Goal: Ask a question

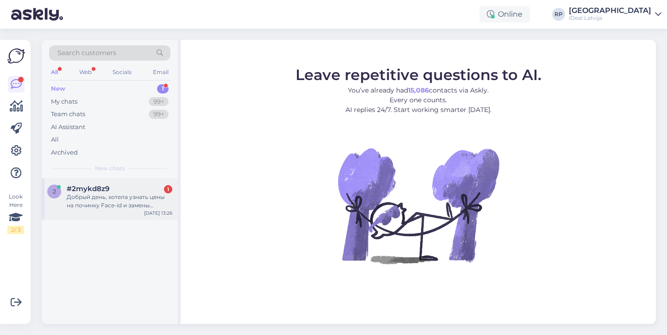
click at [143, 195] on div "Добрый день, хотела узнать цены на починку Face-id и замены аккумулятора в часах" at bounding box center [120, 201] width 106 height 17
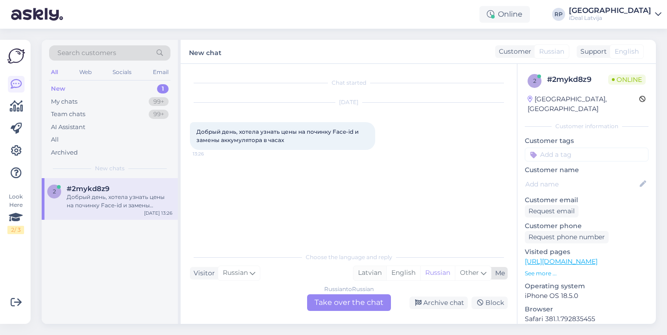
click at [367, 279] on div "Latvian" at bounding box center [369, 273] width 33 height 14
click at [351, 299] on div "Russian to Latvian Take over the chat" at bounding box center [349, 302] width 84 height 17
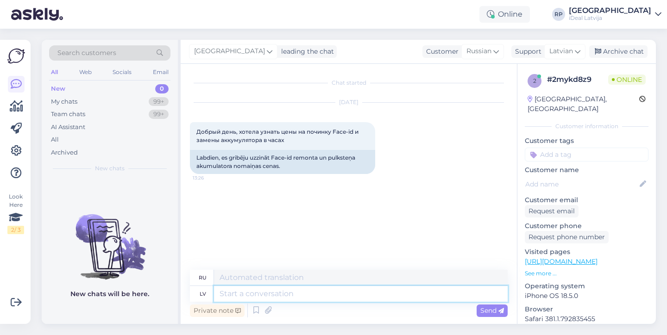
click at [327, 298] on textarea at bounding box center [360, 294] width 293 height 16
type textarea "Sveiki"
type textarea "Привет"
type textarea "Sveiki kāds"
type textarea "Привет кто-нибудь"
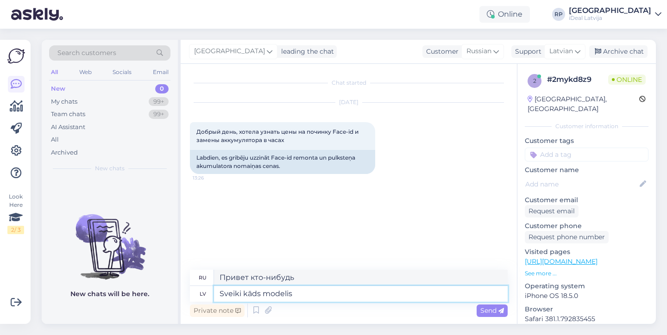
type textarea "Sveiki kāds modelis"
type textarea "Здравствуйте, какая модель?"
type textarea "Sveiki kāds modelis ?"
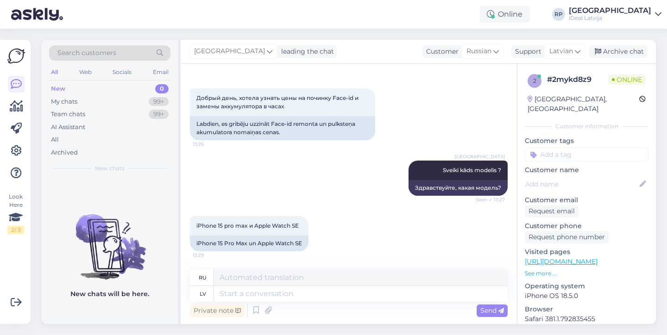
scroll to position [34, 0]
click at [301, 293] on textarea at bounding box center [360, 294] width 293 height 16
type textarea "15 p"
type textarea "15"
type textarea "15 pro m"
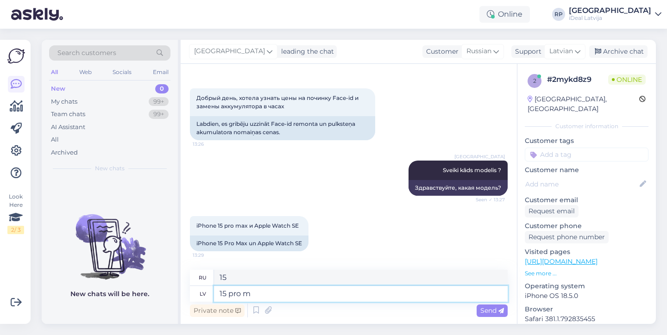
type textarea "15 декабря"
type textarea "15 pro max l"
type textarea "15 про [PERSON_NAME]"
type textarea "15 pro [PERSON_NAME]"
type textarea "15 про [PERSON_NAME] до"
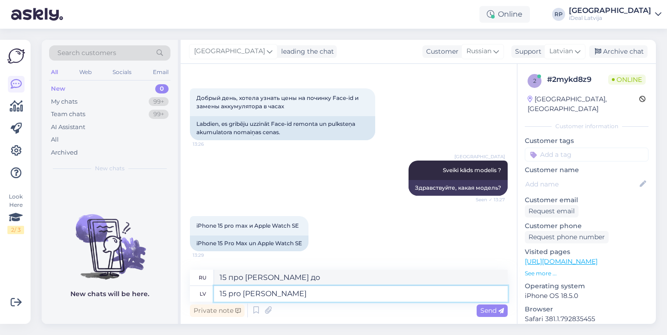
type textarea "15 pro [PERSON_NAME]"
type textarea "15 pro max для исправления"
type textarea "15 pro [PERSON_NAME] face-id"
type textarea "15 Pro Max исправит Face ID"
click at [289, 296] on textarea "15 pro [PERSON_NAME] face-id" at bounding box center [360, 294] width 293 height 16
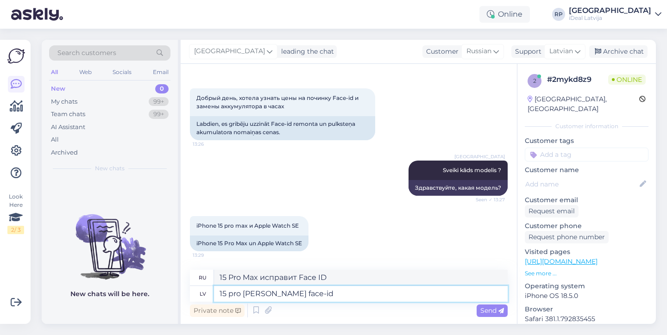
click at [289, 296] on textarea "15 pro [PERSON_NAME] face-id" at bounding box center [360, 294] width 293 height 16
type textarea "15 pro [PERSON_NAME] face-id jāmaina vi"
type textarea "15 Pro Max для исправления Face ID нужно изменить"
type textarea "15 pro [PERSON_NAME] face-id jāmaina viss di"
type textarea "15 pro [PERSON_NAME], чтобы исправить Face ID, вам придется менять все"
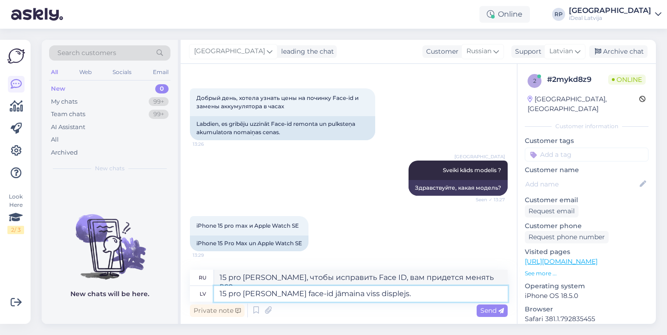
type textarea "15 pro [PERSON_NAME] face-id jāmaina viss displejs."
type textarea "Чтобы исправить Face ID на 15 Pro Max, вам придется заменить весь дисплей."
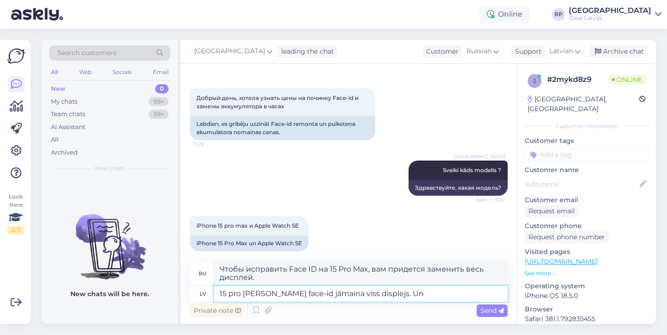
type textarea "15 pro [PERSON_NAME] face-id jāmaina viss displejs. Un 1"
type textarea "Чтобы починить Face ID на 15 Pro Max, придётся заменить весь дисплей."
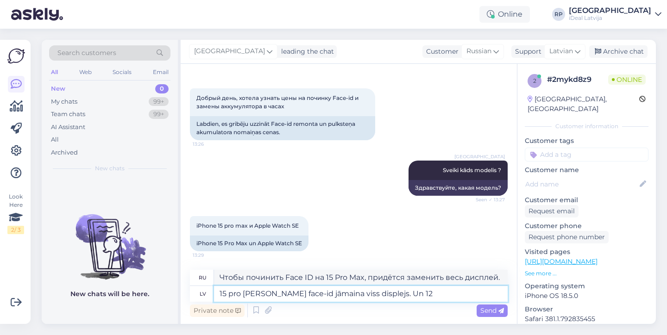
type textarea "15 pro [PERSON_NAME] face-id jāmaina viss displejs. Un 127"
type textarea "15 Pro Max, чтобы исправить Face ID, нужно менять весь дисплей. И 127"
type textarea "15 pro [PERSON_NAME] face-id jāmaina viss displejs. Un 127 eiro"
type textarea "15 Pro Max, чтобы починить Face ID, придётся менять весь дисплей. И 127 евро."
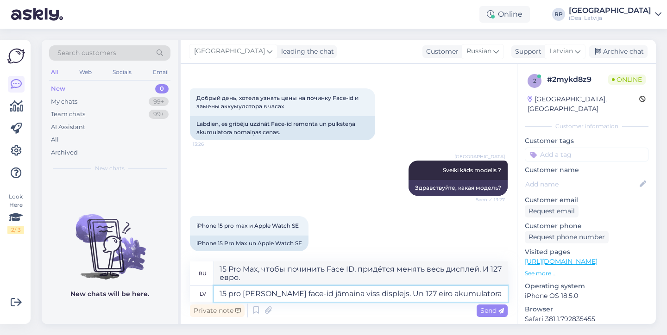
type textarea "15 pro [PERSON_NAME] face-id jāmaina viss displejs. Un 127 eiro akumulatora n"
type textarea "Чтобы починить Face ID на 15 Pro Max, придётся менять весь дисплей. И 127 евро …"
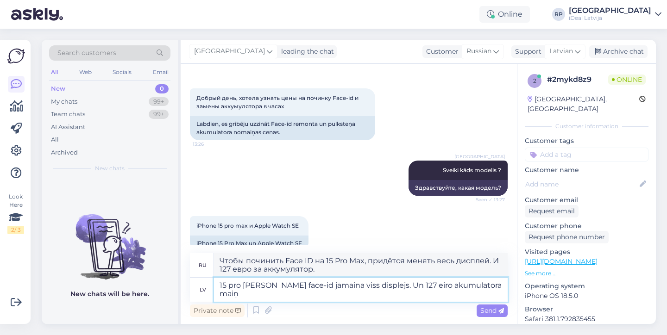
type textarea "15 pro [PERSON_NAME] face-id jāmaina viss displejs. Un 127 eiro akumulatora mai…"
type textarea "Чтобы починить Face ID на 15 Pro Max, придётся менять весь дисплей. И замена ба…"
type textarea "15 pro [PERSON_NAME] face-id jāmaina viss displejs. Un 127 eiro akumulatora mai…"
type textarea "Чтобы починить Face ID на 15 Pro Max, придётся менять весь дисплей. И 127 евро …"
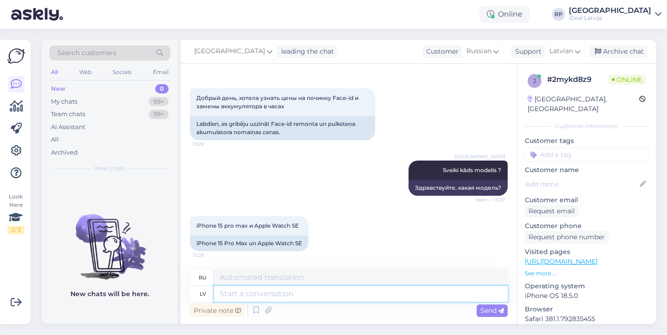
scroll to position [106, 0]
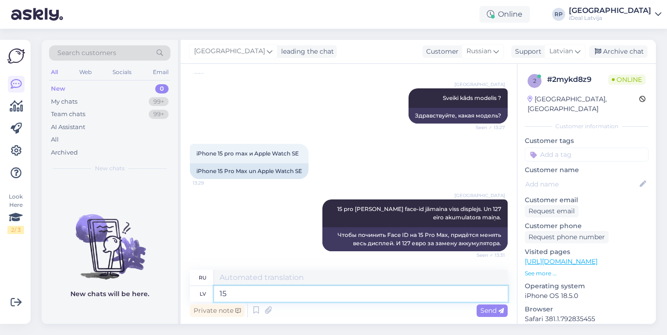
type textarea "15 p"
type textarea "15"
type textarea "15 pro m"
type textarea "15 декабря"
type textarea "15 pro max"
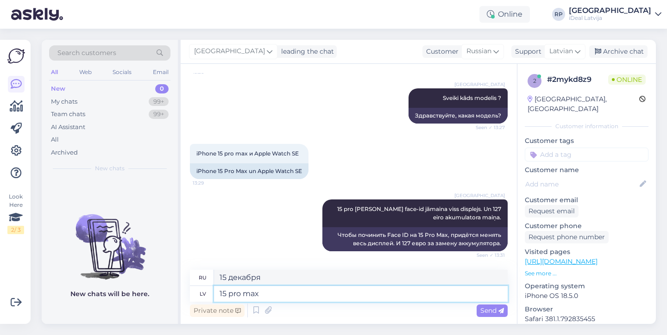
type textarea "15 про [PERSON_NAME]"
type textarea "15 pro max displeja m"
type textarea "15-дюймовый дисплей Pro Max"
type textarea "15 pro max displeja [PERSON_NAME]"
type textarea "замена дисплея 15 pro max"
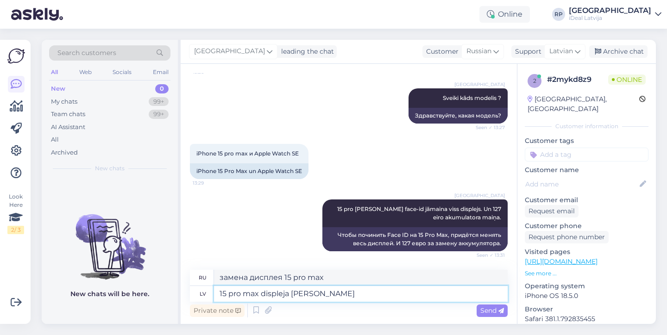
type textarea "15 pro max displeja [PERSON_NAME]"
type textarea "Стоимость замены дисплея 15 Pro Max"
type textarea "15 pro [PERSON_NAME] displeja maiņa maksā 499"
type textarea "Стоимость замены дисплея 15 Pro Max: 499"
type textarea "15 pro [PERSON_NAME] displeja maiņa maksā 499 eiro"
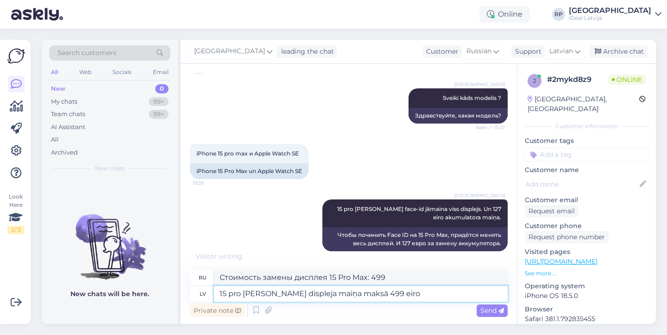
type textarea "Замена дисплея 15 pro max стоит 499 евро"
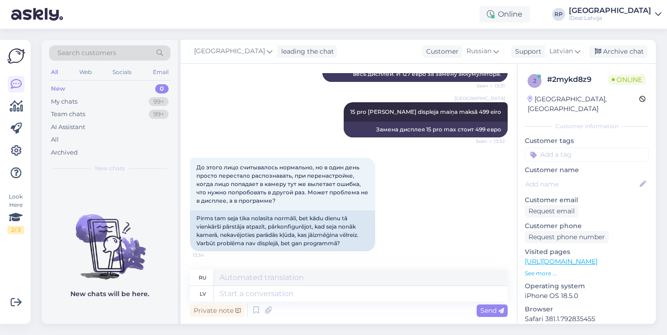
scroll to position [275, 0]
click at [343, 295] on textarea at bounding box center [360, 294] width 293 height 16
type textarea "V"
type textarea "Var"
type textarea "Может"
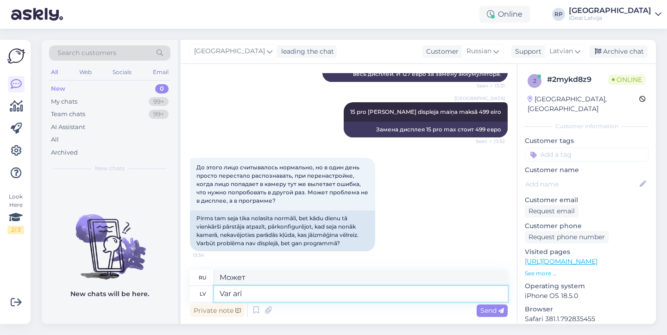
type textarea "Var arī t"
type textarea "Также может"
type textarea "Var arī tā b'"
type textarea "Это тоже может быть так."
type textarea "Var arī tā būt"
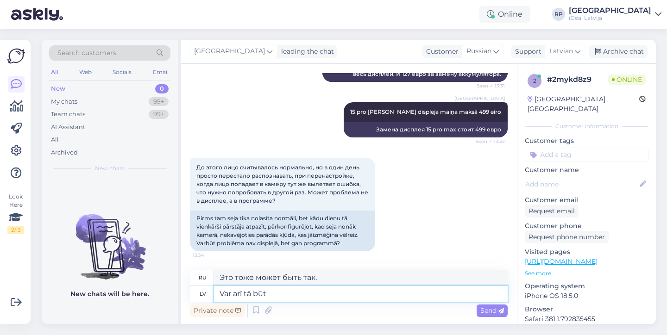
type textarea "Также может быть, что"
type textarea "Var arī tā būt."
type textarea "Возможно, так оно и есть."
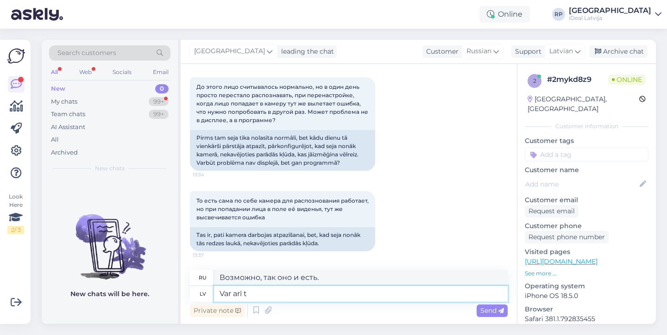
type textarea "Var arī"
type textarea "Это тоже может быть так."
type textarea "Var arī"
type textarea "Также может"
type textarea "Va"
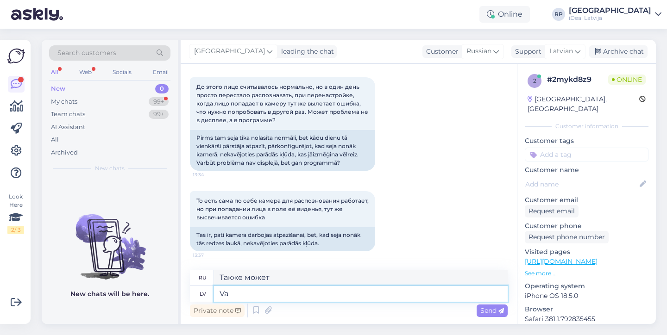
type textarea "Может"
type textarea "V"
click at [131, 105] on div "My chats 99+" at bounding box center [109, 101] width 121 height 13
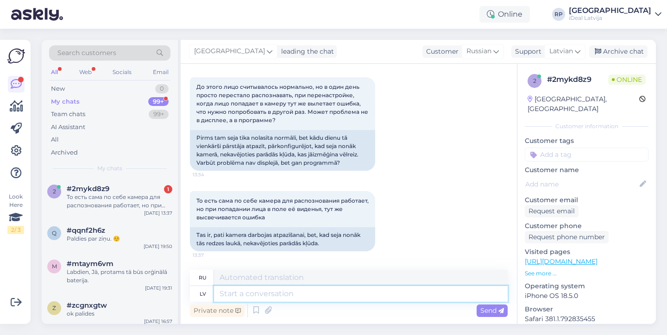
click at [273, 293] on textarea at bounding box center [360, 294] width 293 height 16
type textarea "Var b"
type textarea "Может"
type textarea "Var arī t'"
type textarea "Также может"
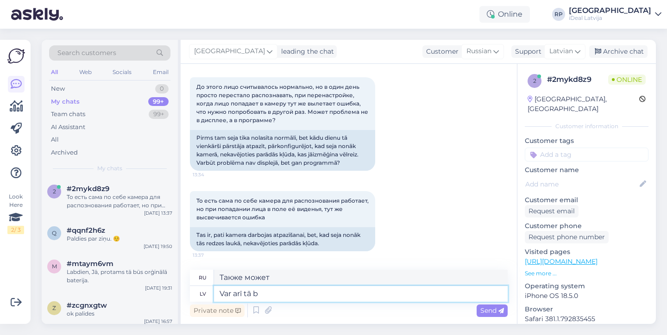
type textarea "Var arī tā b'"
type textarea "Это тоже может быть так."
type textarea "Var arī tā būt."
type textarea "Возможно, так оно и есть."
type textarea "Var arī tā"
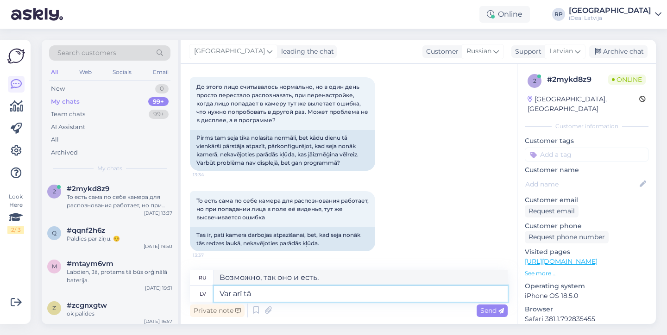
type textarea "Это тоже может быть так."
type textarea "Var ar"
type textarea "Также может"
type textarea "Var arī tā"
type textarea "Это тоже может быть так."
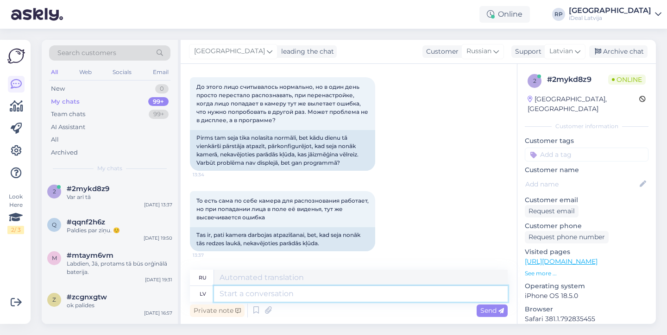
scroll to position [412, 0]
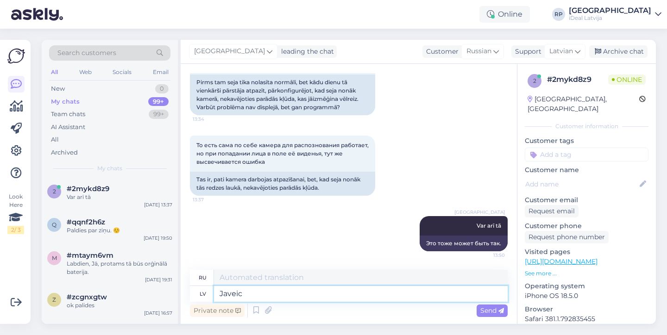
type textarea "Javeic"
type textarea "Должен сделать"
type textarea "Javeic diagnostiku lai"
type textarea "Необходимо провести диагностику."
type textarea "Javeic diagnostiku lai p"
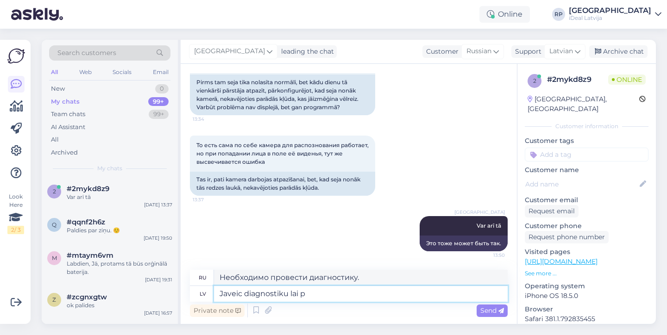
type textarea "Диагностику необходимо проводить для того, чтобы"
type textarea "Javeic diagnostiku lai konkrēti"
type textarea "Диагностика должна проводиться специально"
type textarea "Javeic diagnostiku lai konkrēti zinātu"
type textarea "Нужно сделать диагностику, чтобы знать наверняка."
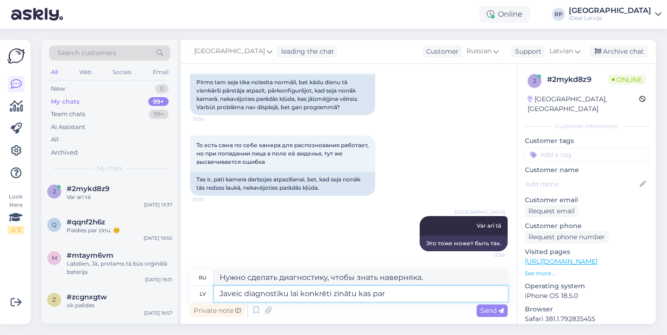
type textarea "Javeic diagnostiku lai konkrēti zinātu kas par"
type textarea "Нужно сделать диагностику, чтобы знать конкретно, что"
type textarea "Javeic diagnostiku lai konkrēti zinātu kas par vai"
type textarea "Чтобы точно узнать, что происходит, необходимо провести диагностику."
type textarea "Javeic diagnostiku lai konkrēti zinātu kas par vainu."
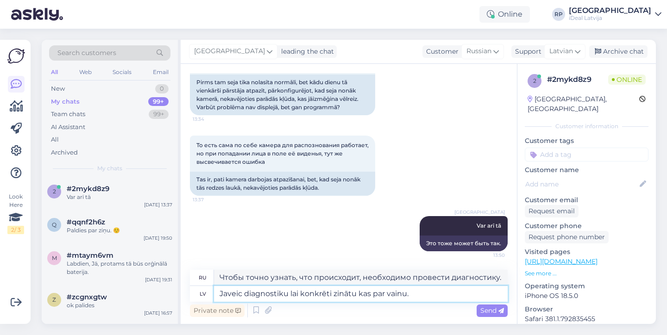
type textarea "Необходимо провести диагностику, чтобы точно узнать, что не так."
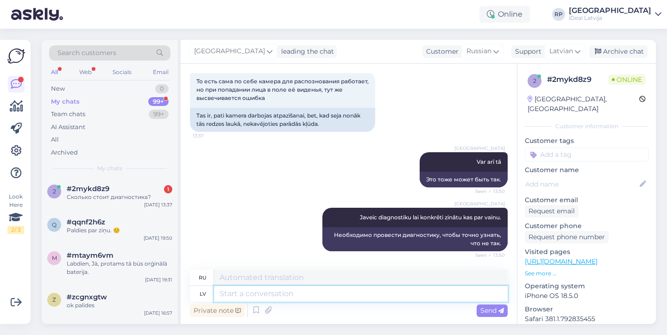
scroll to position [531, 0]
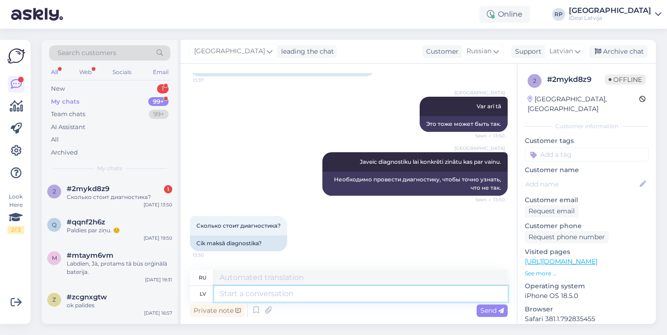
click at [294, 293] on textarea at bounding box center [360, 294] width 293 height 16
type textarea "19 ei"
type textarea "19"
type textarea "19 eiro"
type textarea "19 евро"
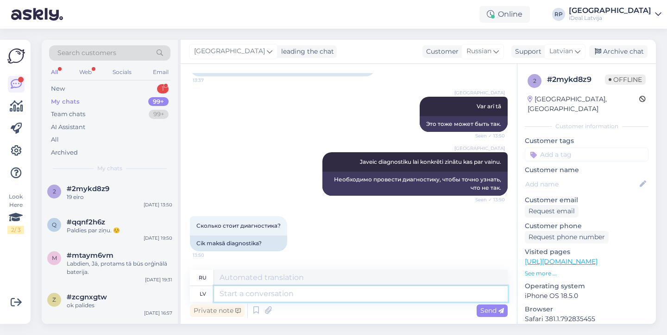
scroll to position [586, 0]
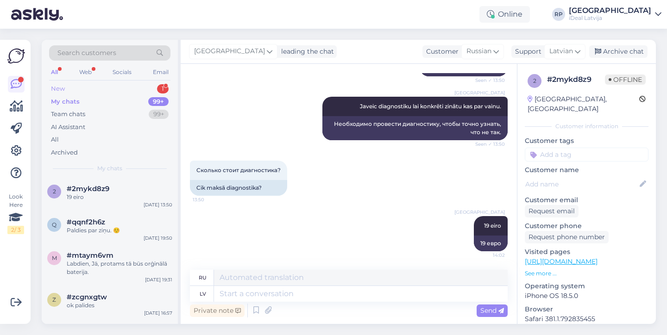
click at [126, 89] on div "New 1" at bounding box center [109, 88] width 121 height 13
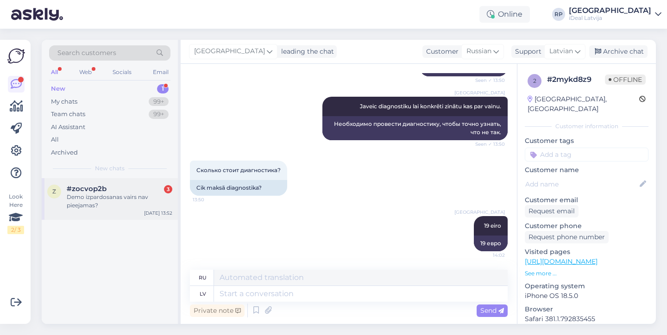
click at [106, 185] on div "#zocvop2b 3" at bounding box center [120, 189] width 106 height 8
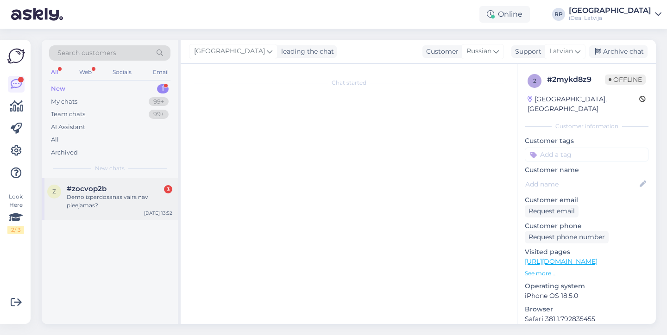
scroll to position [0, 0]
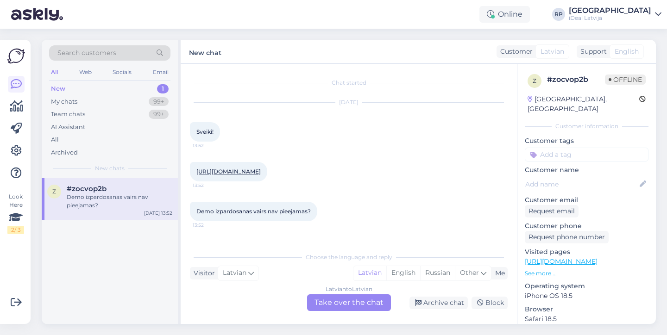
click at [254, 168] on link "[URL][DOMAIN_NAME]" at bounding box center [228, 171] width 64 height 7
click at [329, 302] on div "Latvian to Latvian Take over the chat" at bounding box center [349, 302] width 84 height 17
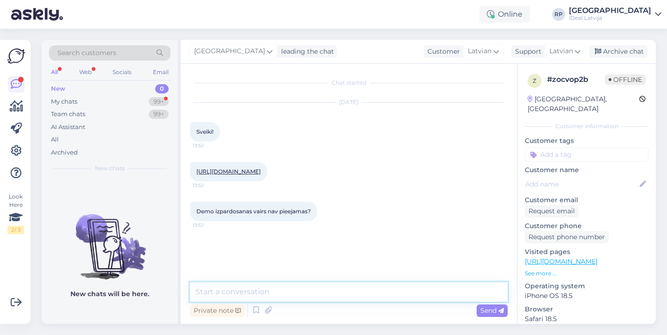
click at [329, 296] on textarea at bounding box center [349, 291] width 318 height 19
type textarea "Sveiki"
paste textarea "[URL][DOMAIN_NAME]"
type textarea "[URL][DOMAIN_NAME]"
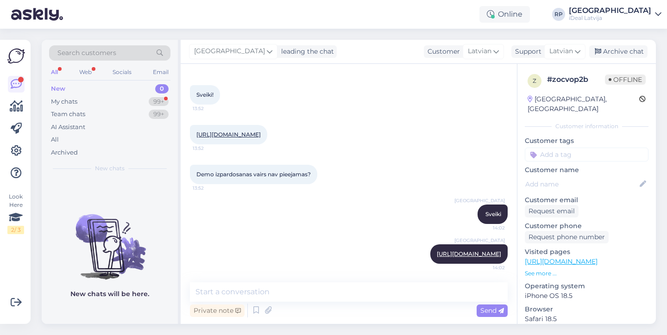
click at [481, 3] on div "Online RP [GEOGRAPHIC_DATA] iDeal [GEOGRAPHIC_DATA]" at bounding box center [333, 14] width 667 height 29
click at [149, 103] on div "99+" at bounding box center [159, 101] width 20 height 9
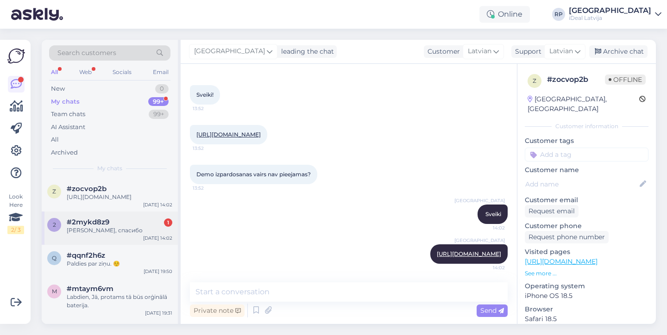
click at [156, 223] on div "#2mykd8z9 1" at bounding box center [120, 222] width 106 height 8
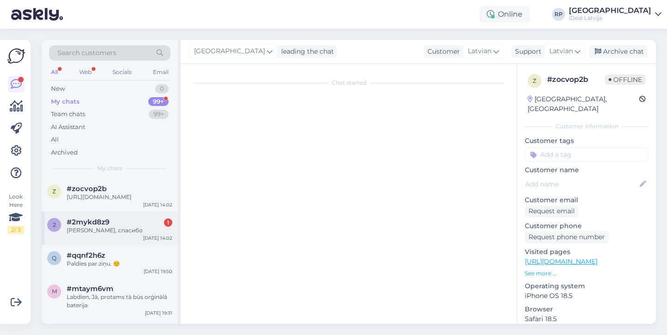
scroll to position [642, 0]
